Goal: Information Seeking & Learning: Learn about a topic

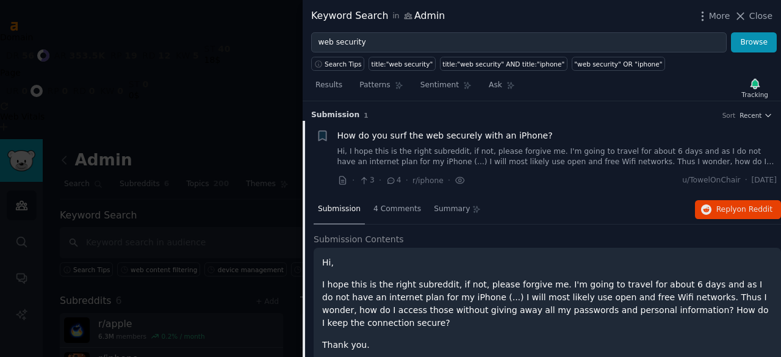
drag, startPoint x: 282, startPoint y: 151, endPoint x: 292, endPoint y: 146, distance: 11.2
click at [282, 151] on div at bounding box center [390, 178] width 781 height 357
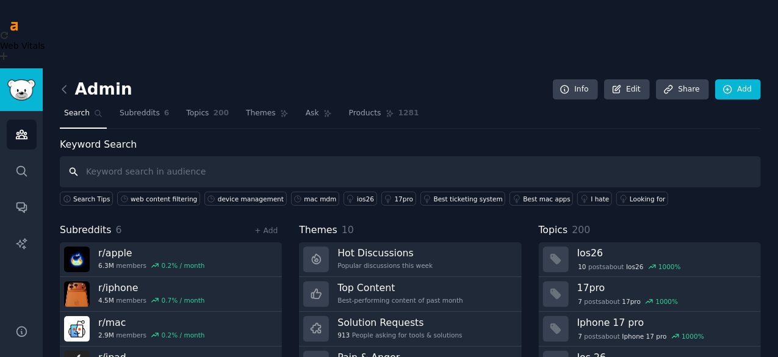
click at [169, 156] on input "text" at bounding box center [410, 171] width 701 height 31
type input "s"
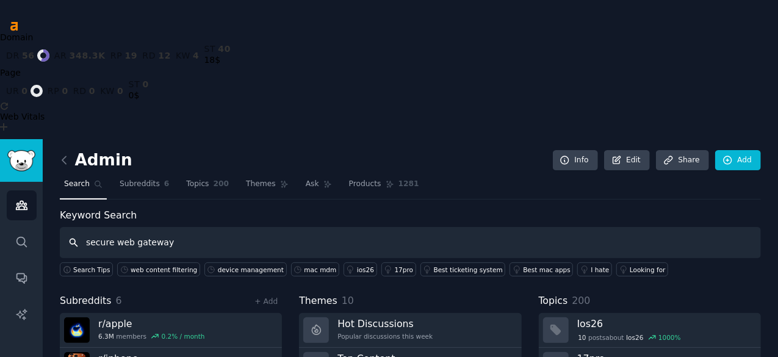
type input "secure web gateway"
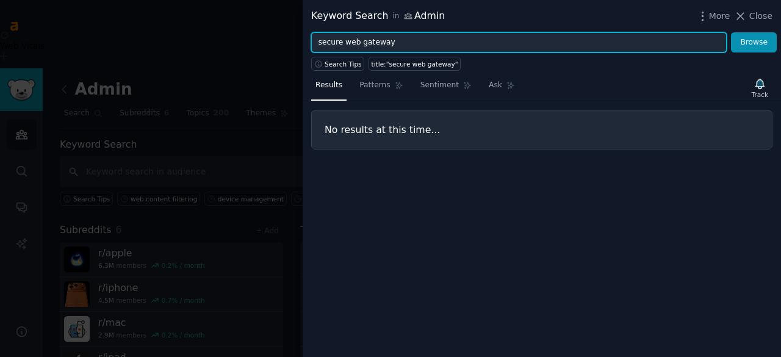
drag, startPoint x: 354, startPoint y: 43, endPoint x: 396, endPoint y: 46, distance: 42.2
click at [396, 46] on input "secure web gateway" at bounding box center [518, 42] width 415 height 21
type input "secure web"
click at [731, 32] on button "Browse" at bounding box center [754, 42] width 46 height 21
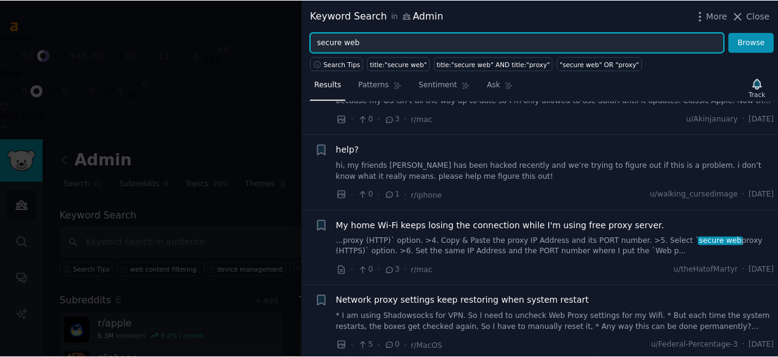
scroll to position [183, 0]
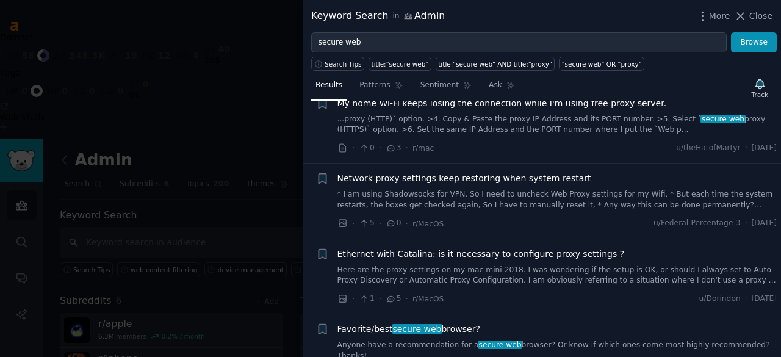
click at [258, 177] on div at bounding box center [390, 178] width 781 height 357
